Goal: Transaction & Acquisition: Purchase product/service

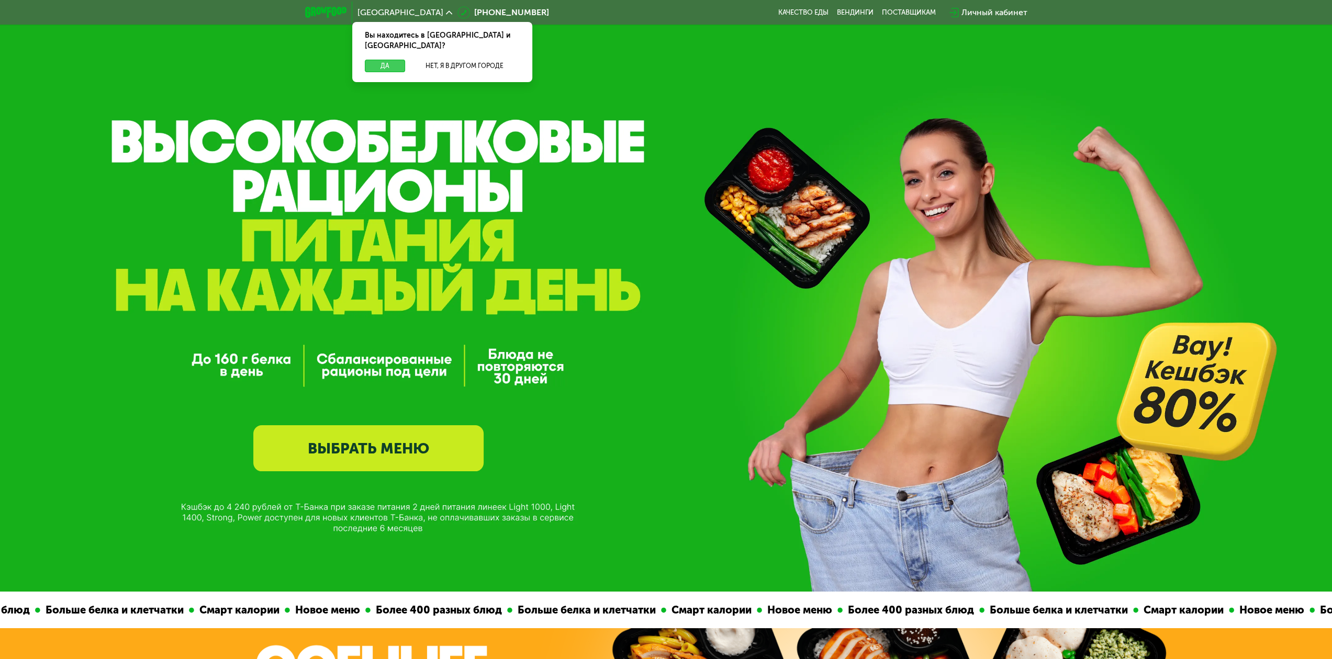
click at [376, 60] on button "Да" at bounding box center [385, 66] width 40 height 13
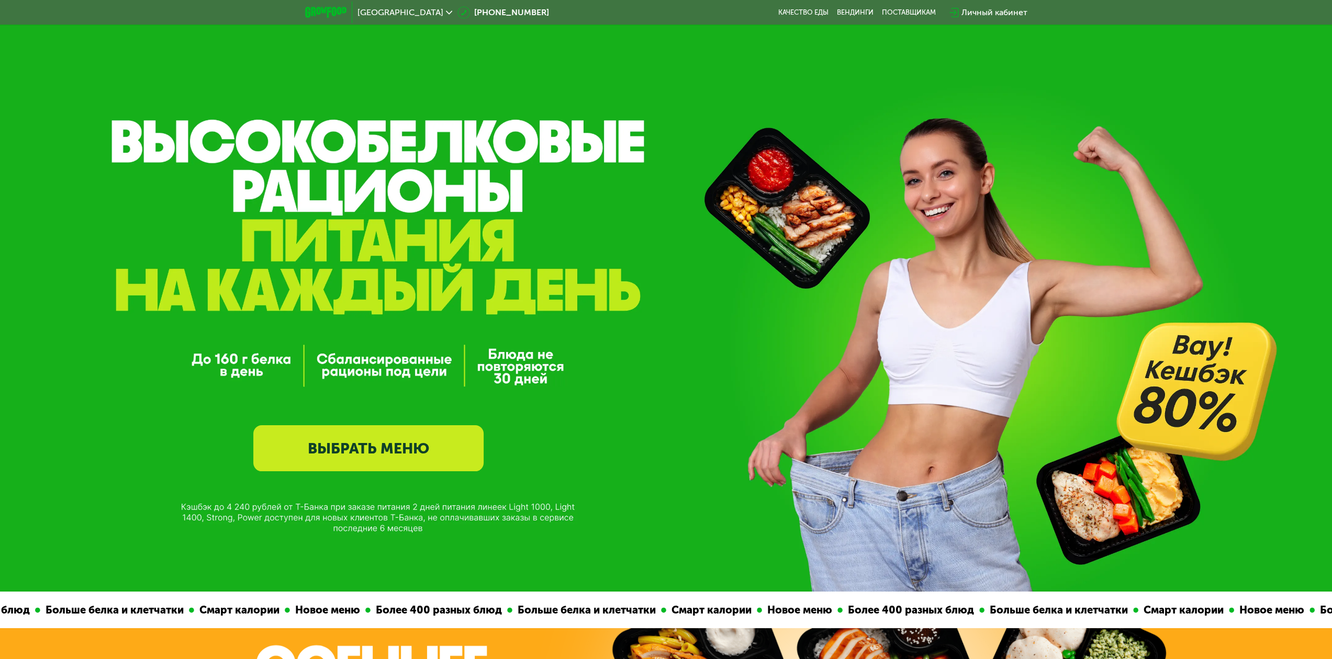
click at [358, 461] on link "ВЫБРАТЬ МЕНЮ" at bounding box center [368, 449] width 230 height 46
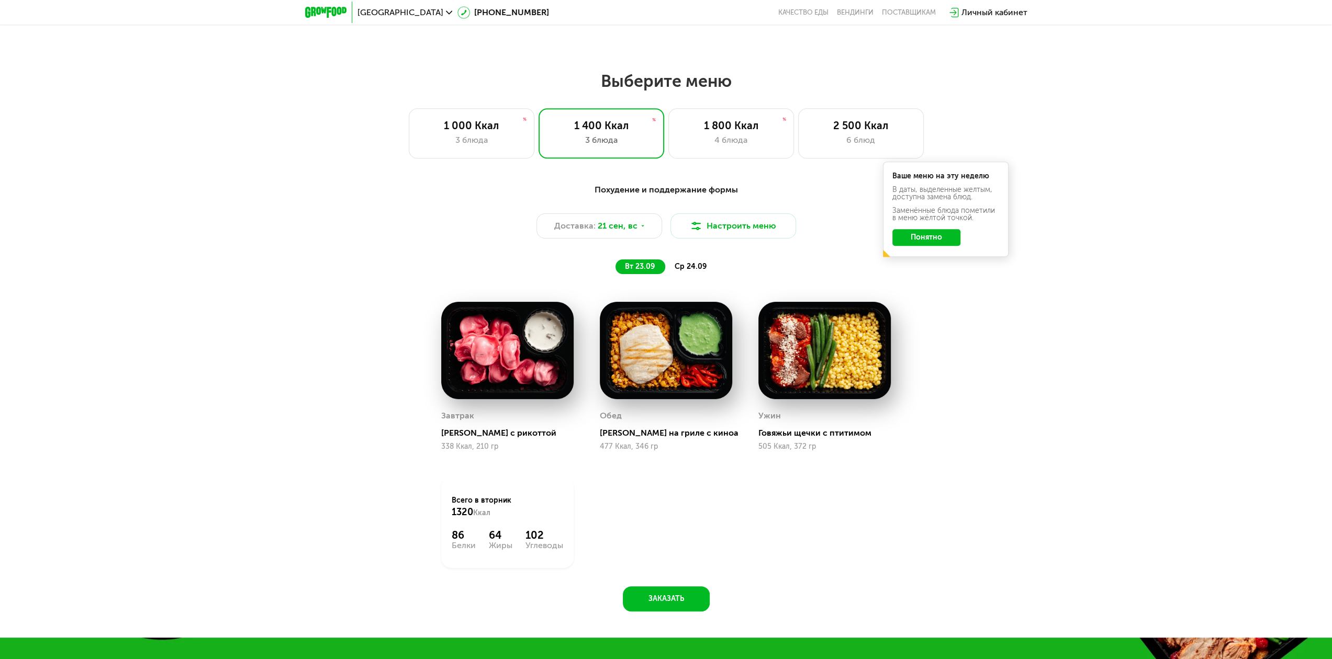
scroll to position [1080, 0]
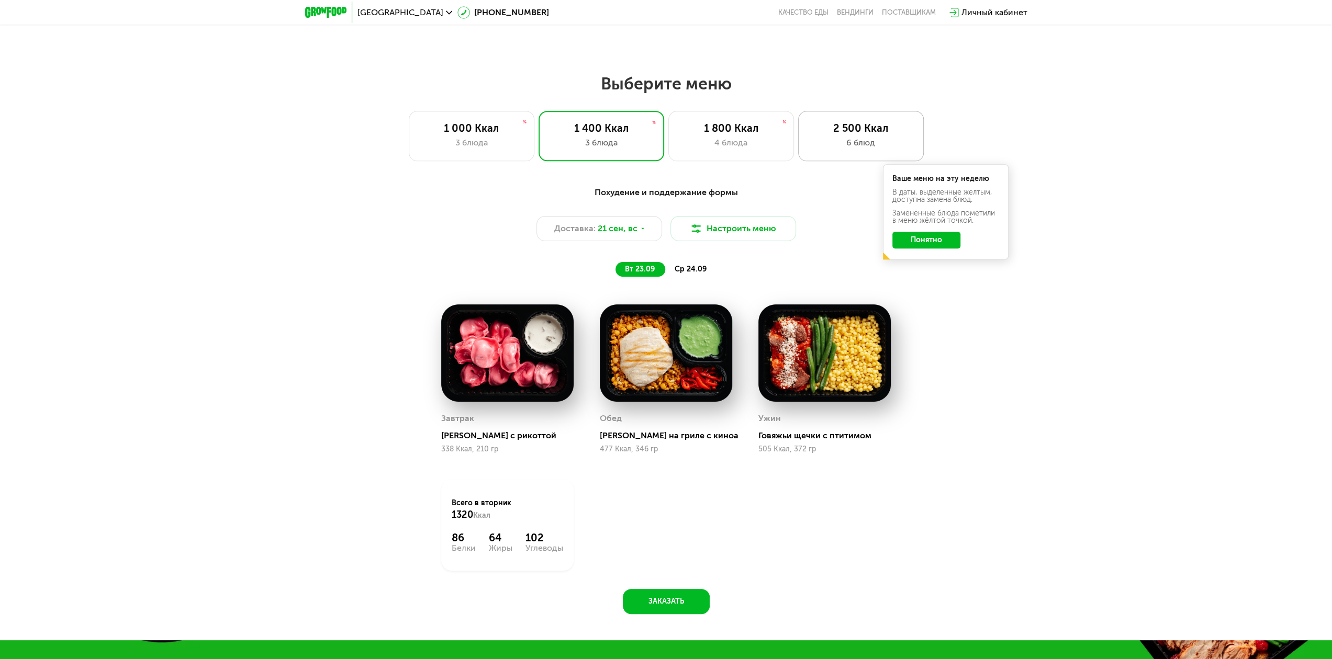
click at [861, 138] on div "2 500 Ккал 6 блюд" at bounding box center [861, 136] width 126 height 50
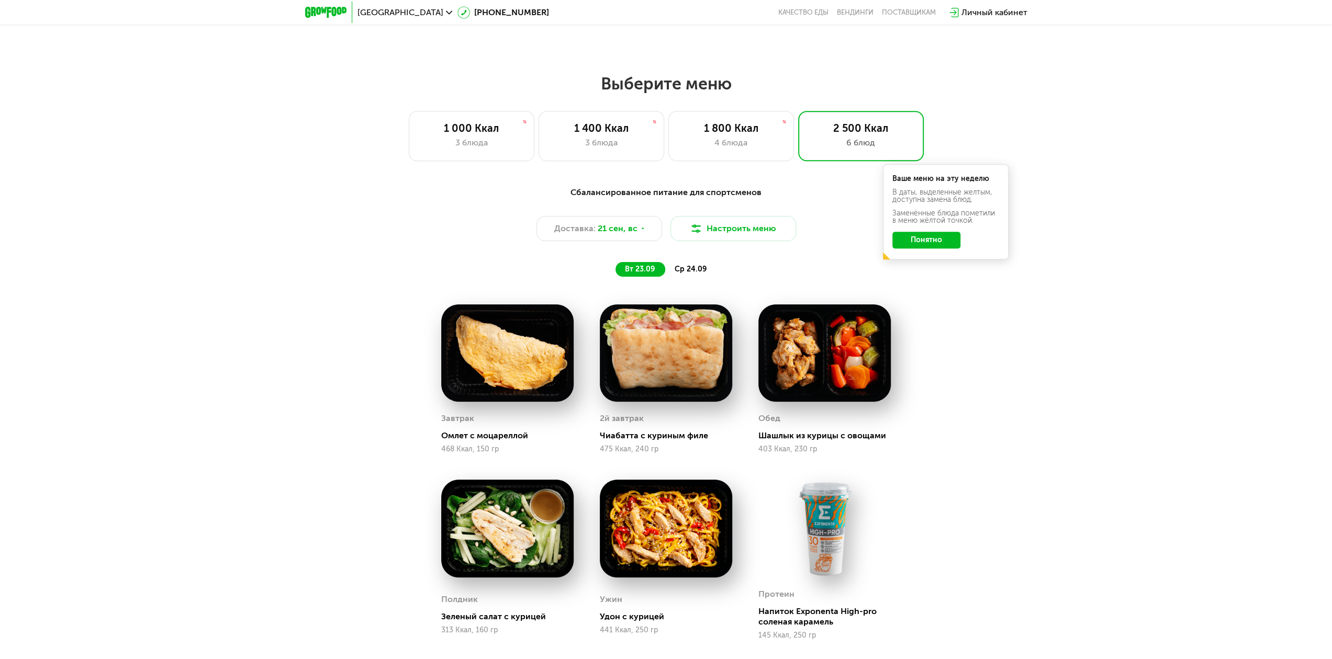
click at [924, 242] on button "Понятно" at bounding box center [926, 240] width 68 height 17
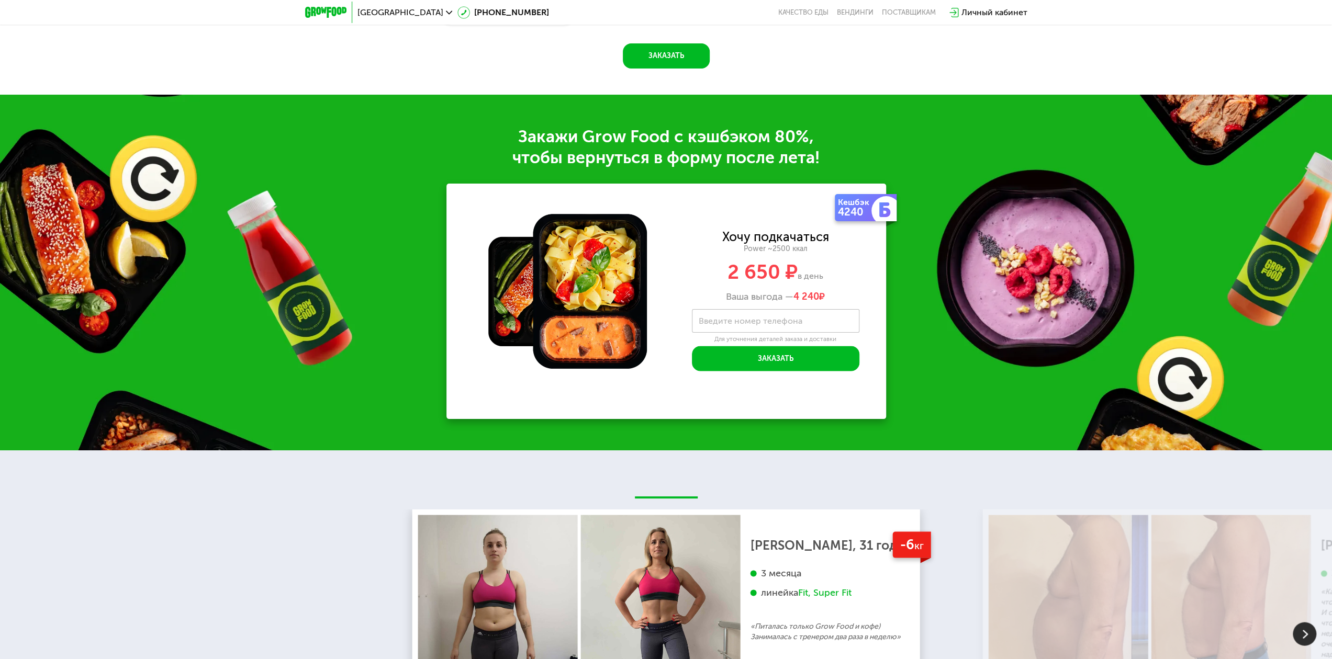
scroll to position [1813, 0]
click at [751, 323] on label "Введите номер телефона" at bounding box center [751, 321] width 104 height 6
click at [751, 325] on input "Введите номер телефона" at bounding box center [775, 321] width 167 height 24
click at [891, 315] on div "Закажи Grow Food c кэшбэком 80%, чтобы вернуться в форму после лета! Кешбэк 424…" at bounding box center [666, 272] width 1332 height 356
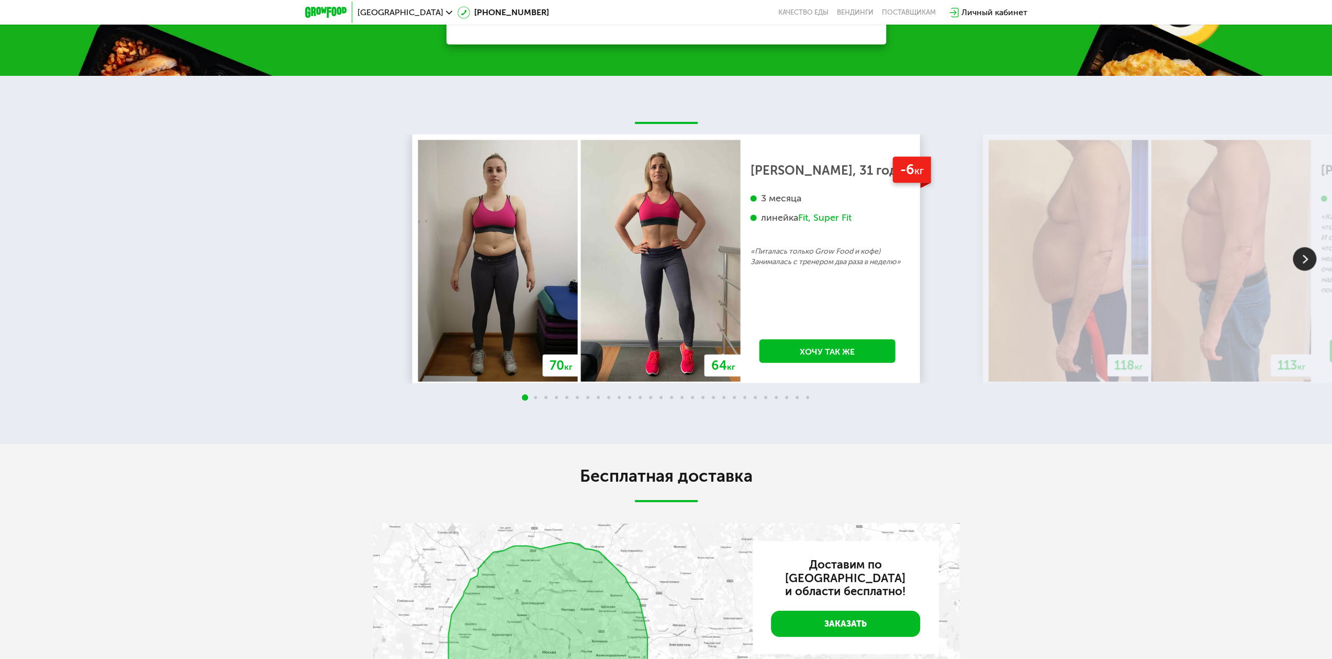
scroll to position [2179, 0]
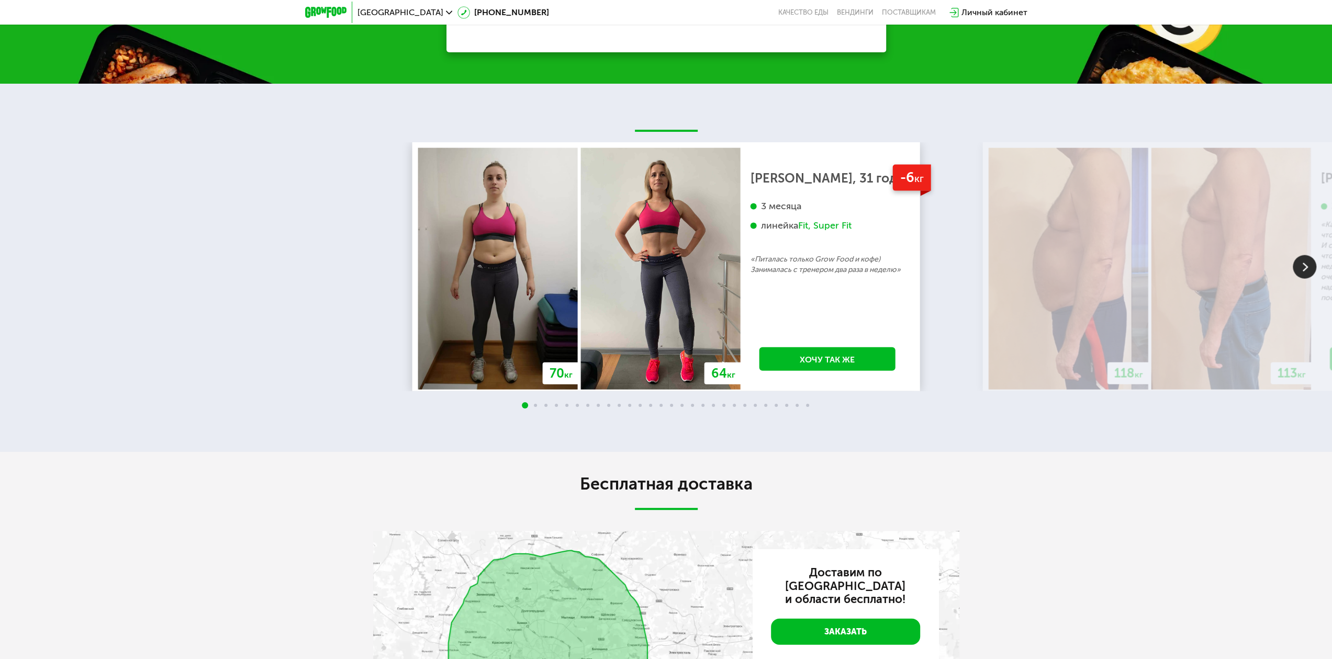
click at [1310, 268] on img at bounding box center [1305, 267] width 24 height 24
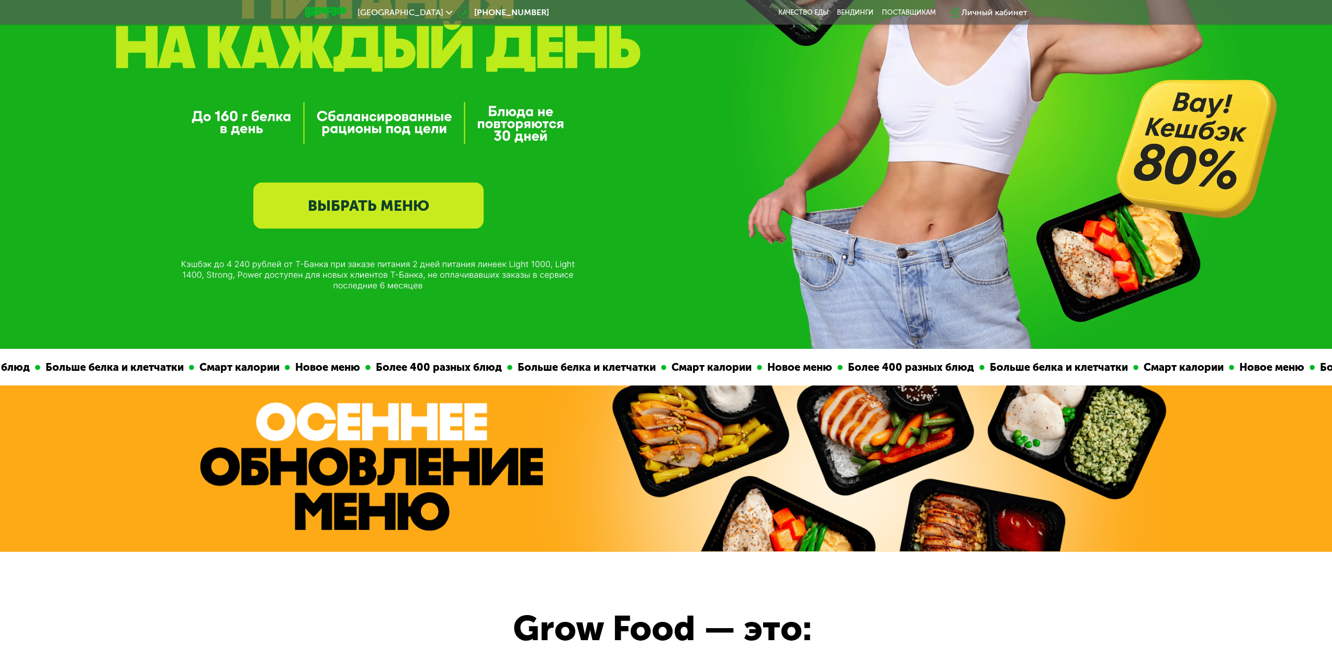
scroll to position [0, 0]
